Goal: Navigation & Orientation: Find specific page/section

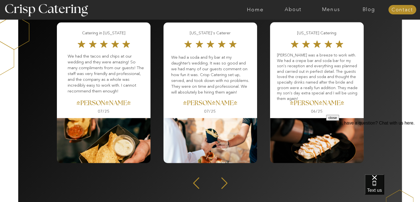
scroll to position [724, 0]
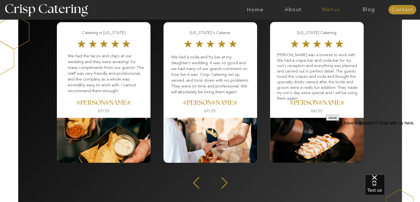
click at [327, 10] on nav "Menus" at bounding box center [331, 10] width 38 height 6
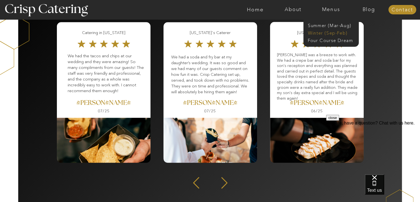
click at [324, 31] on nav "Winter (Sep-Feb)" at bounding box center [330, 32] width 45 height 5
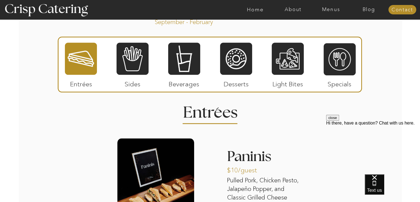
scroll to position [633, 0]
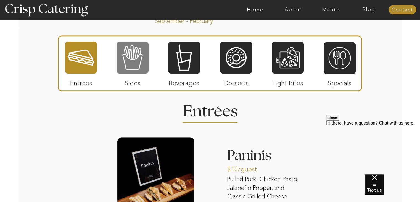
click at [121, 49] on div at bounding box center [133, 57] width 32 height 33
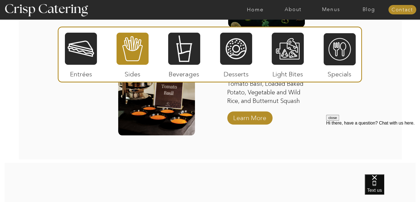
scroll to position [1053, 0]
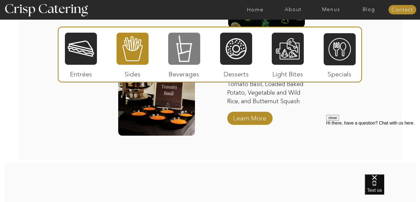
click at [188, 40] on div at bounding box center [184, 48] width 32 height 33
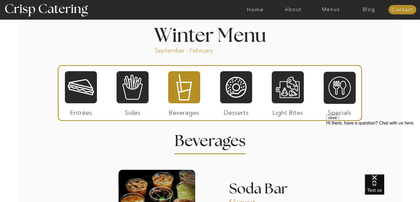
scroll to position [603, 0]
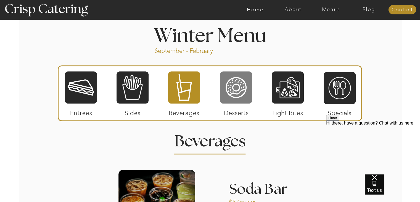
click at [233, 88] on div at bounding box center [236, 87] width 32 height 33
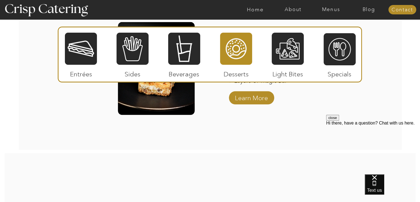
scroll to position [969, 0]
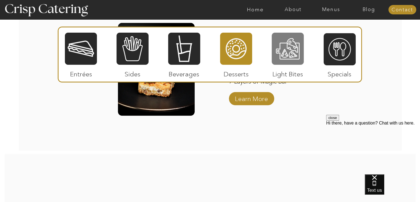
click at [275, 50] on div at bounding box center [288, 48] width 32 height 33
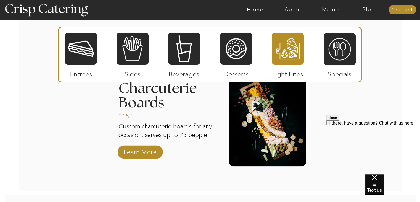
scroll to position [707, 0]
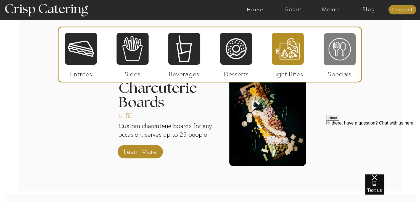
click at [341, 59] on div at bounding box center [340, 49] width 32 height 33
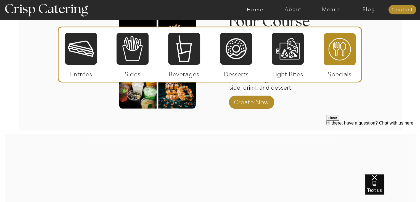
scroll to position [833, 0]
